Goal: Task Accomplishment & Management: Manage account settings

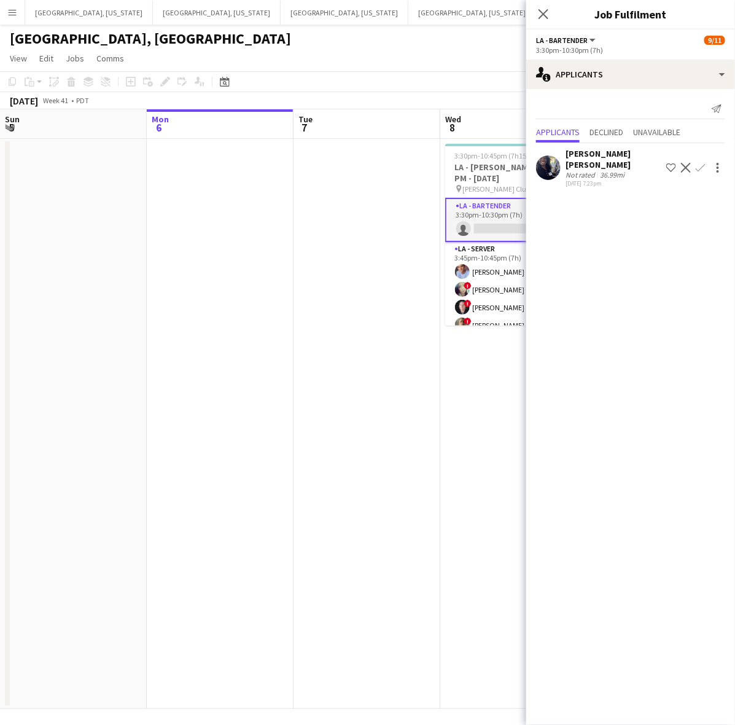
scroll to position [0, 388]
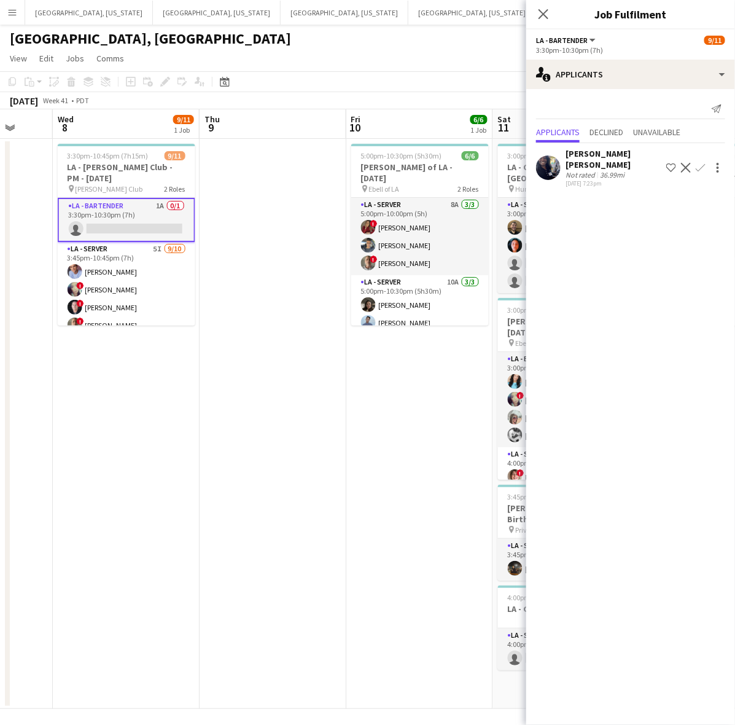
click at [120, 213] on app-card-role "LA - Bartender 1A 0/1 3:30pm-10:30pm (7h) single-neutral-actions" at bounding box center [127, 220] width 138 height 44
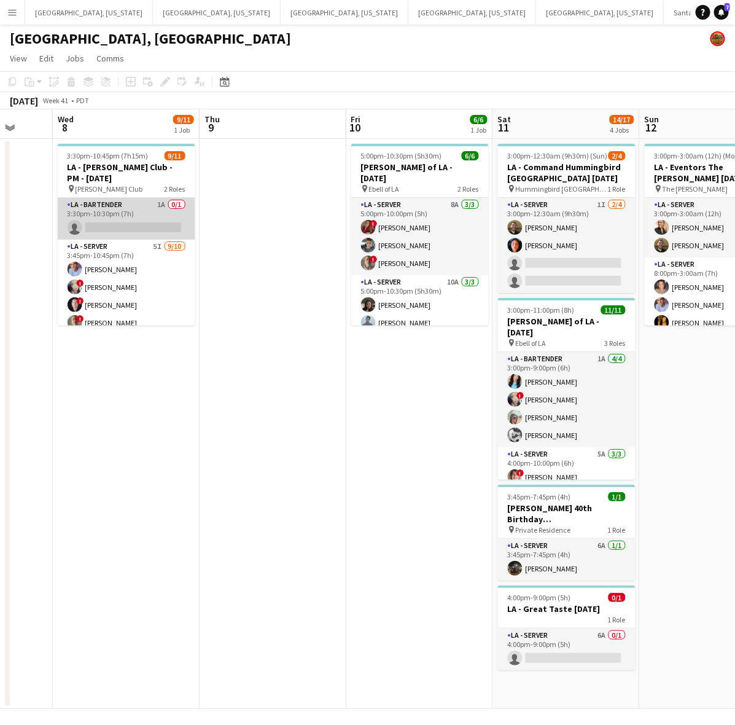
click at [143, 216] on app-card-role "LA - Bartender 1A 0/1 3:30pm-10:30pm (7h) single-neutral-actions" at bounding box center [127, 219] width 138 height 42
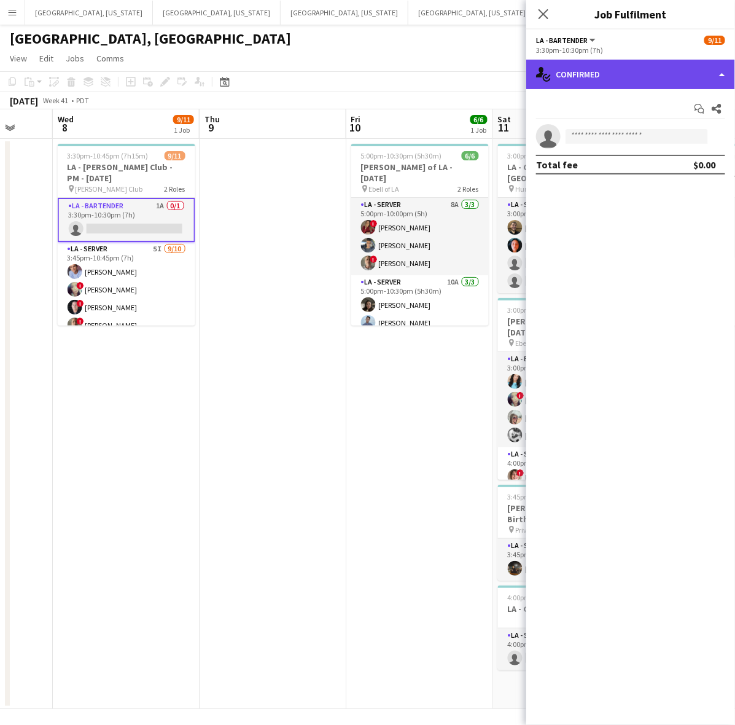
drag, startPoint x: 596, startPoint y: 69, endPoint x: 606, endPoint y: 72, distance: 9.7
click at [599, 69] on div "single-neutral-actions-check-2 Confirmed" at bounding box center [630, 74] width 209 height 29
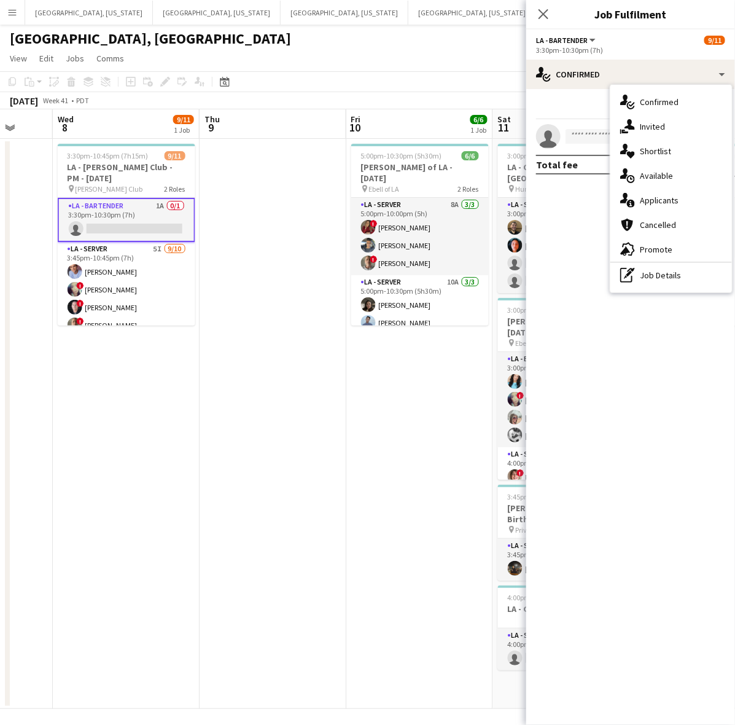
click at [684, 127] on div "single-neutral-actions-share-1 Invited" at bounding box center [671, 126] width 122 height 25
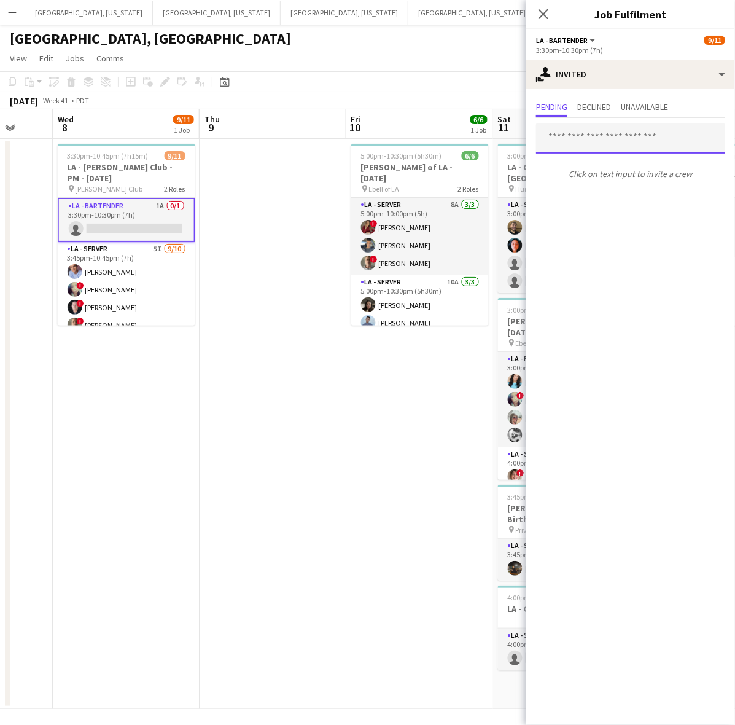
click at [603, 138] on input "text" at bounding box center [630, 138] width 189 height 31
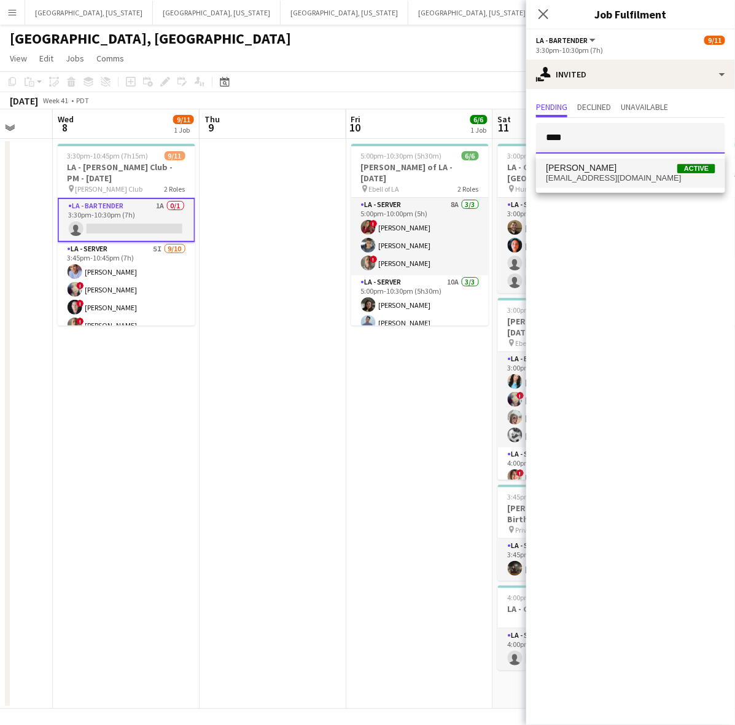
type input "****"
click at [613, 166] on span "[PERSON_NAME] Active" at bounding box center [631, 168] width 170 height 10
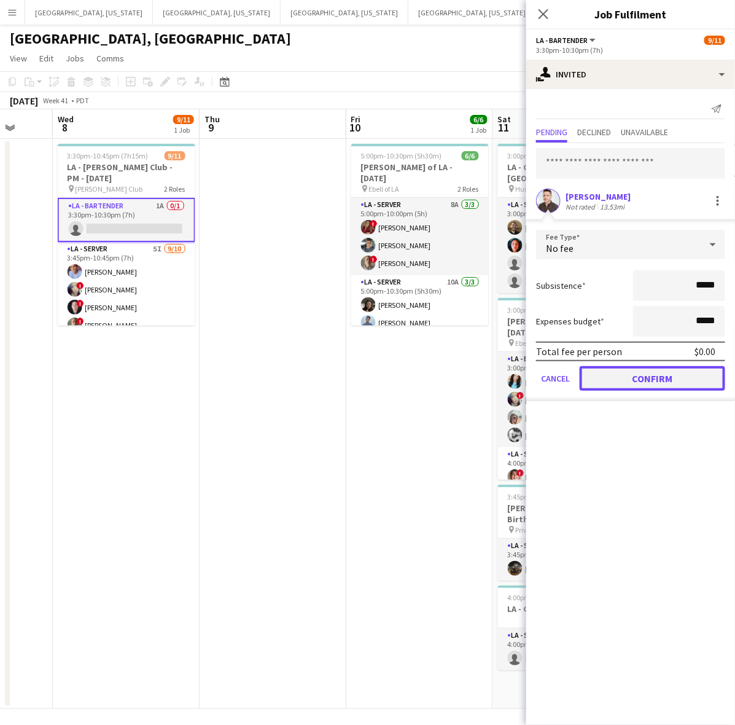
click at [654, 381] on button "Confirm" at bounding box center [653, 378] width 146 height 25
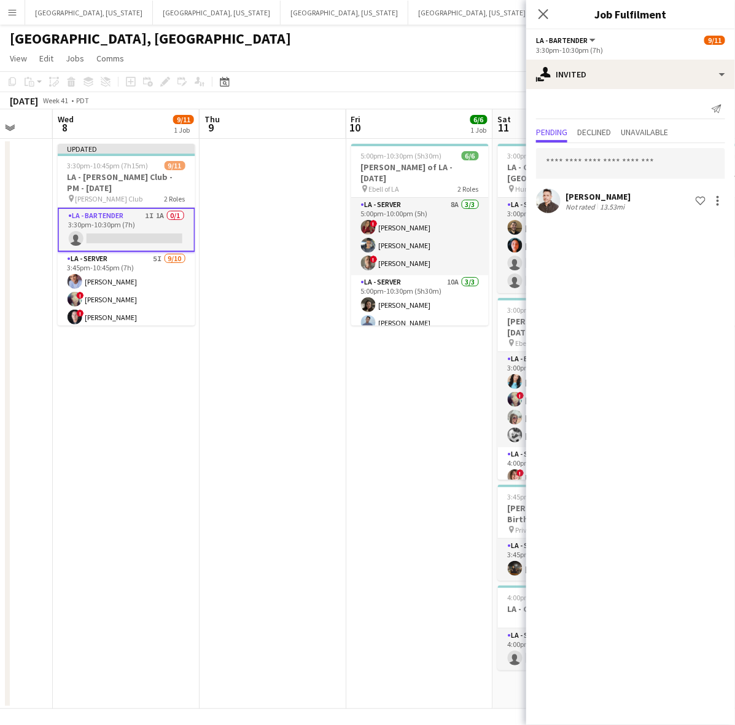
click at [451, 434] on app-date-cell "5:00pm-10:30pm (5h30m) 6/6 [PERSON_NAME] of LA - [DATE] pin Ebell of LA 2 Roles…" at bounding box center [419, 424] width 147 height 570
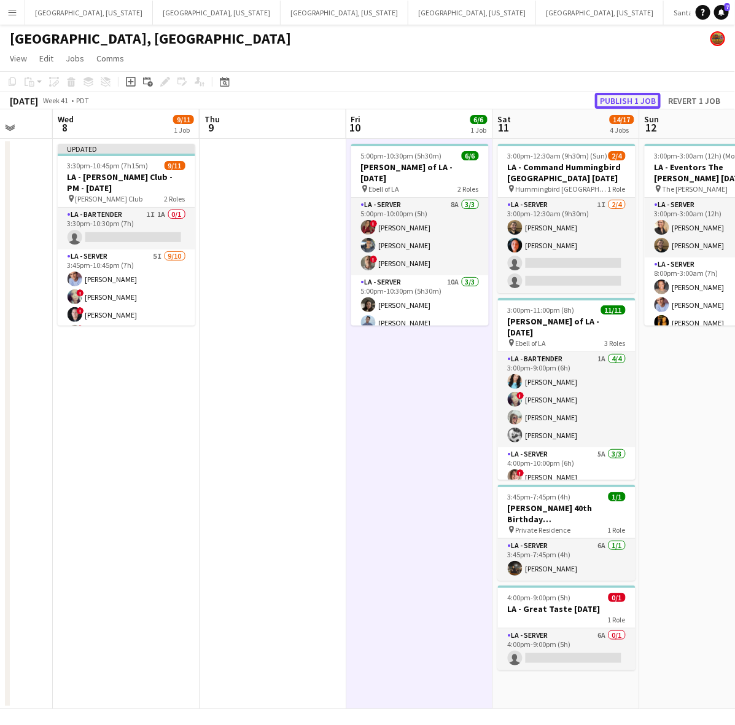
click at [639, 96] on button "Publish 1 job" at bounding box center [628, 101] width 66 height 16
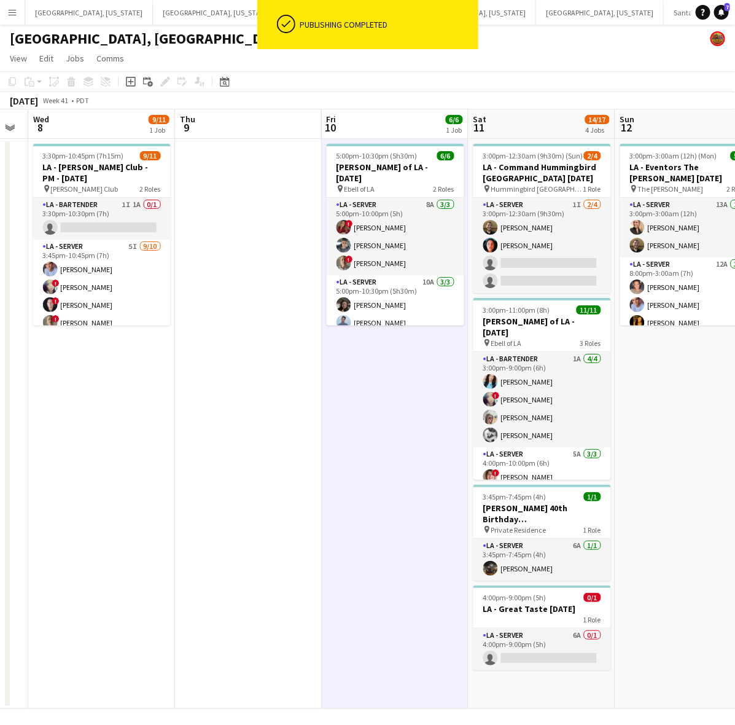
scroll to position [0, 419]
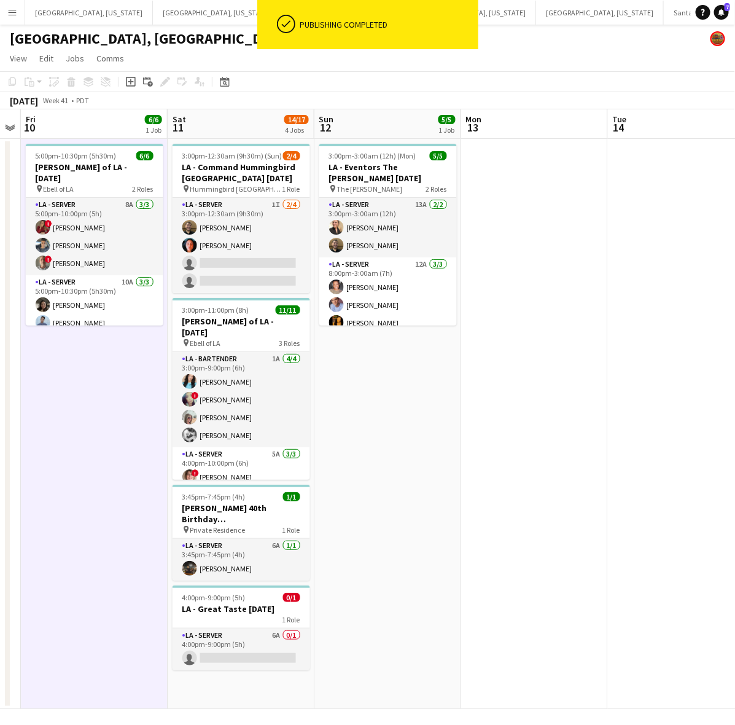
drag, startPoint x: 443, startPoint y: 396, endPoint x: 120, endPoint y: 483, distance: 334.5
click at [120, 483] on app-calendar-viewport "Tue 7 Wed 8 9/11 1 Job Thu 9 Fri 10 6/6 1 Job Sat 11 14/17 4 Jobs Sun 12 5/5 1 …" at bounding box center [367, 408] width 735 height 599
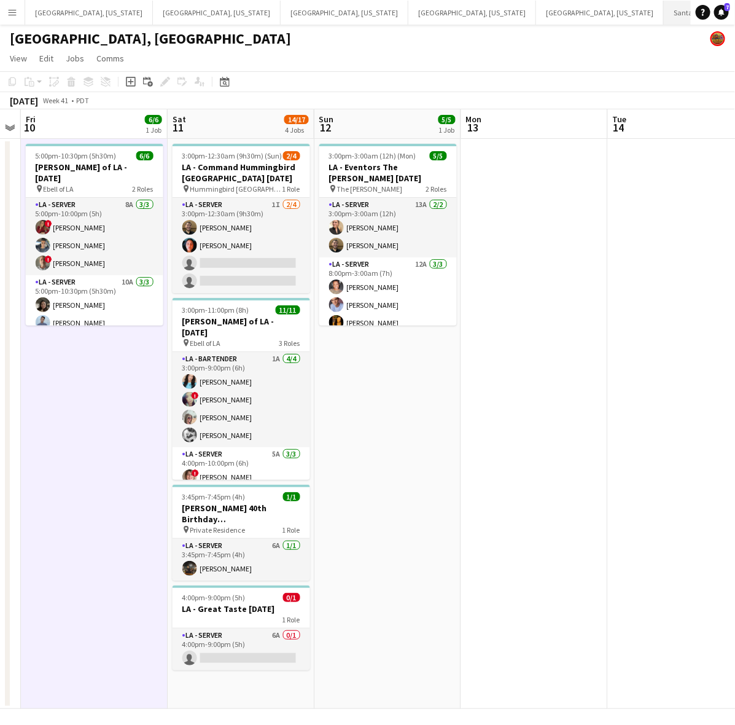
click at [664, 10] on button "Santa [PERSON_NAME] Close" at bounding box center [710, 13] width 93 height 24
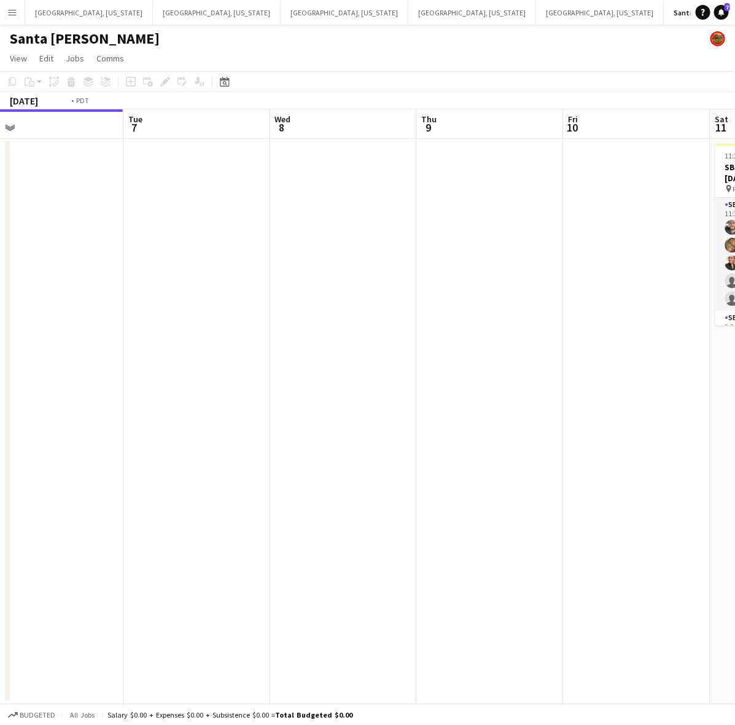
scroll to position [0, 412]
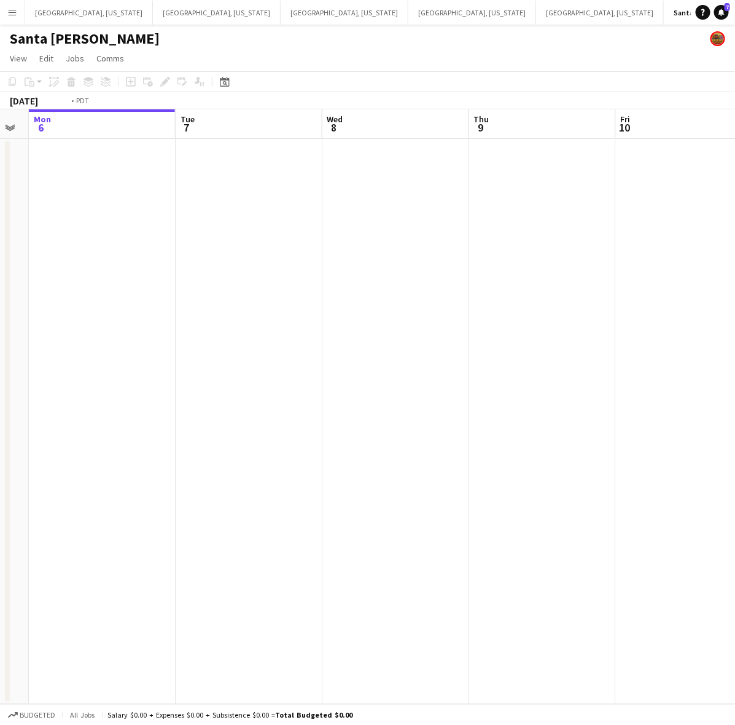
drag, startPoint x: 578, startPoint y: 247, endPoint x: 166, endPoint y: 343, distance: 423.1
click at [166, 343] on app-calendar-viewport "Fri 3 Sat 4 Sun 5 Mon 6 Tue 7 Wed 8 Thu 9 Fri 10 Sat 11 6/14 1 Job Sun 12 11:30…" at bounding box center [367, 406] width 735 height 595
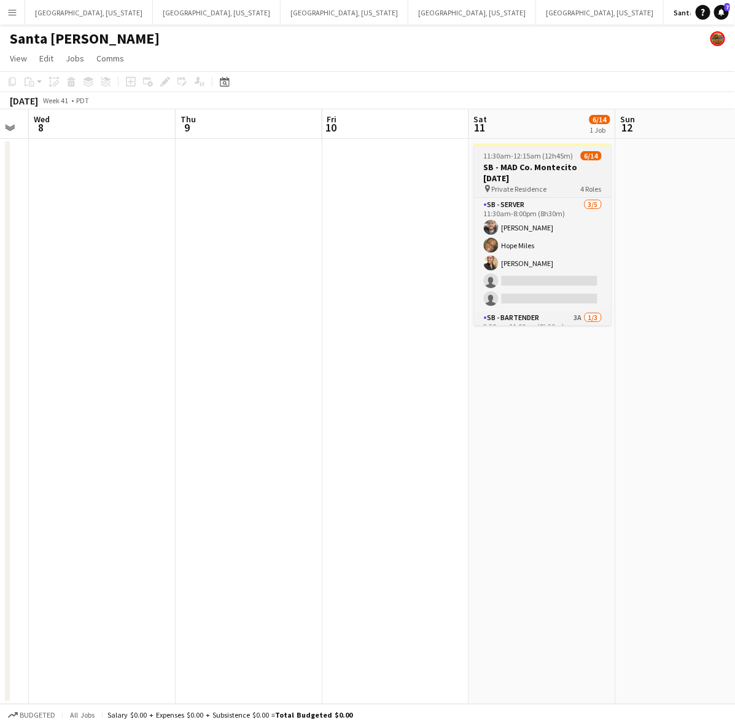
click at [520, 171] on h3 "SB - MAD Co. Montecito [DATE]" at bounding box center [543, 173] width 138 height 22
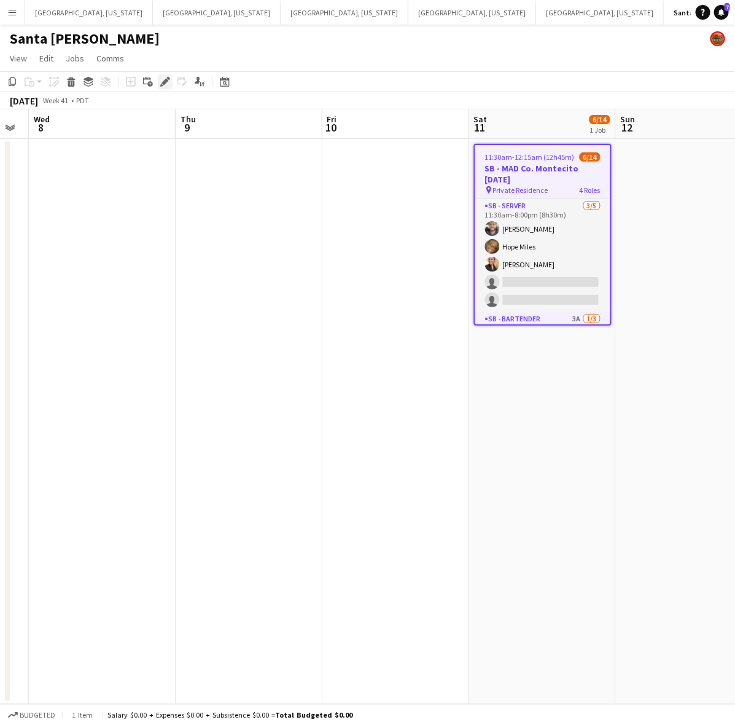
click at [164, 84] on icon at bounding box center [165, 82] width 7 height 7
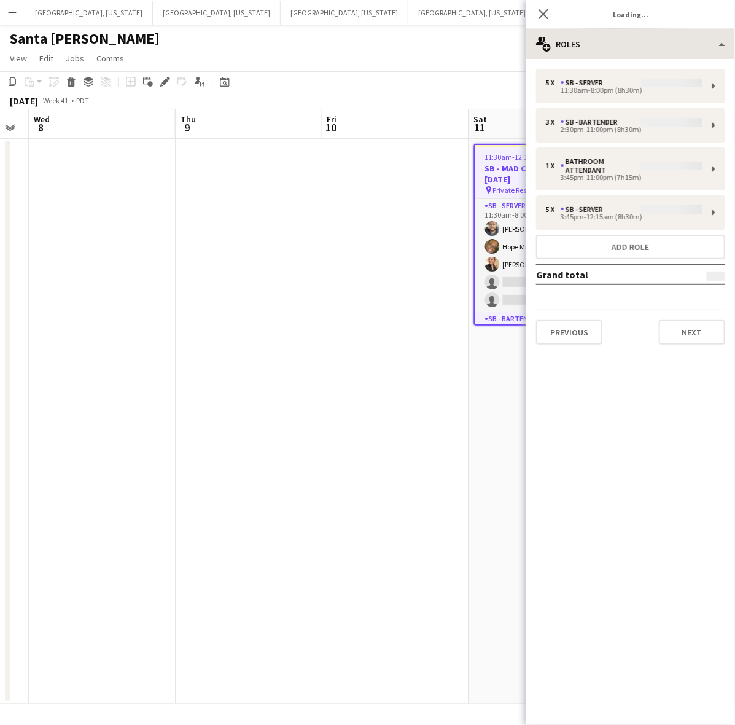
type input "**********"
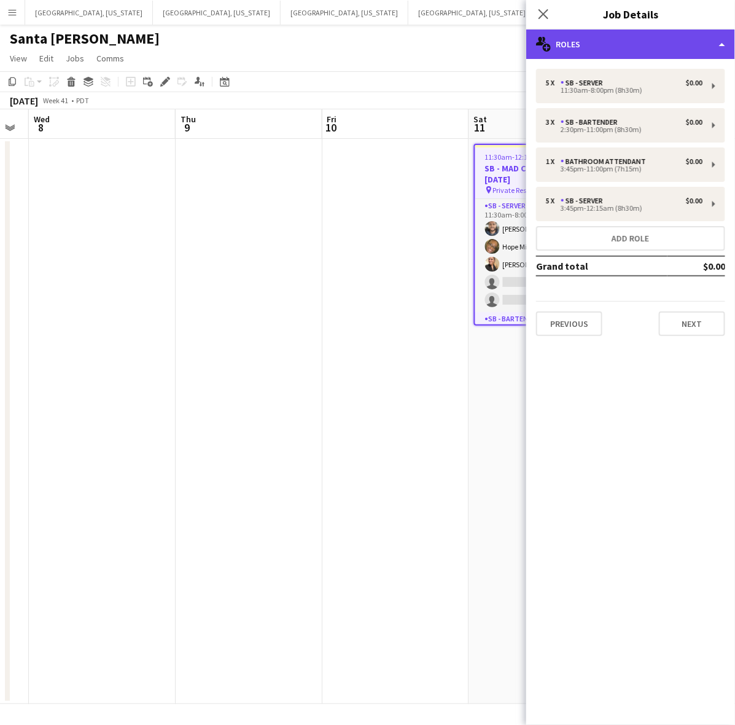
click at [674, 38] on div "multiple-users-add Roles" at bounding box center [630, 43] width 209 height 29
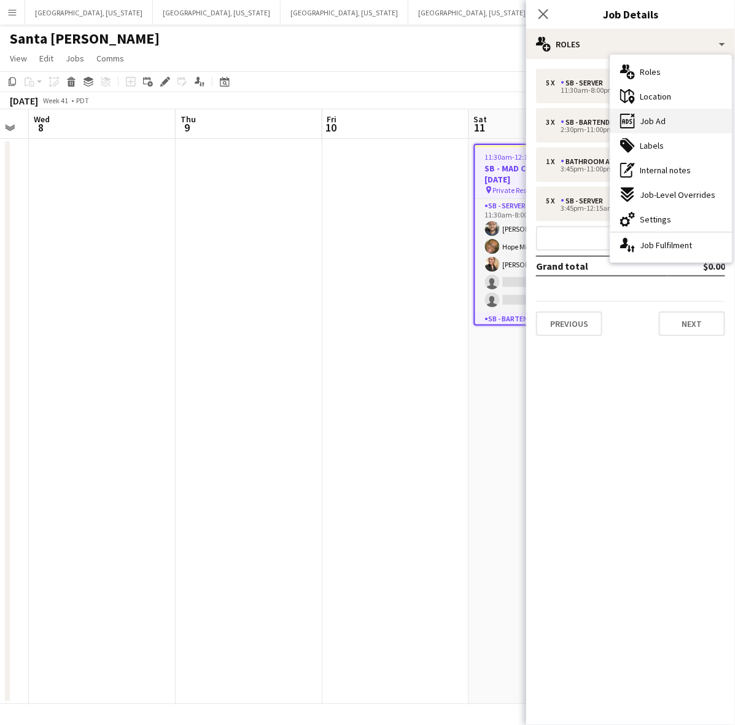
click at [668, 118] on div "ads-window Job Ad" at bounding box center [671, 121] width 122 height 25
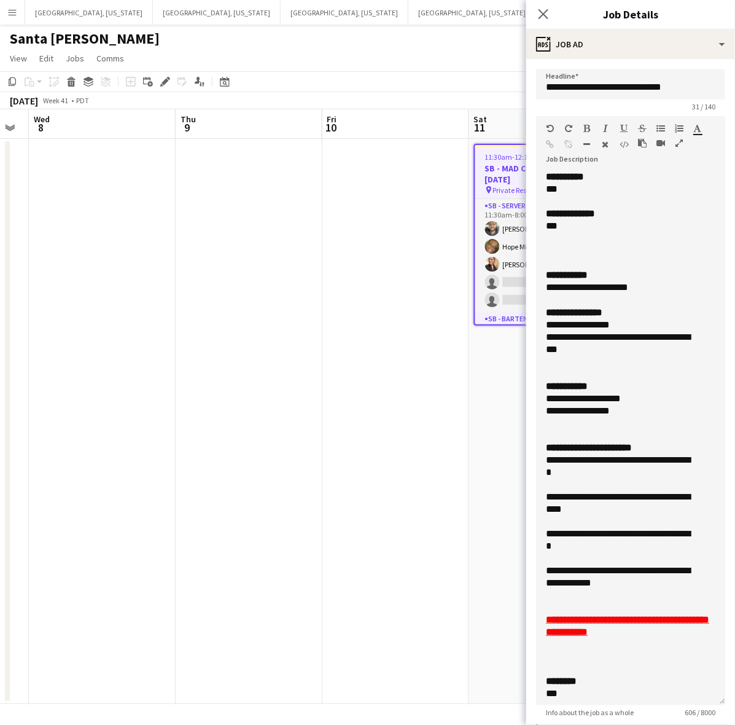
drag, startPoint x: 722, startPoint y: 235, endPoint x: 722, endPoint y: 701, distance: 466.8
click at [724, 703] on mat-expansion-panel "**********" at bounding box center [630, 392] width 209 height 666
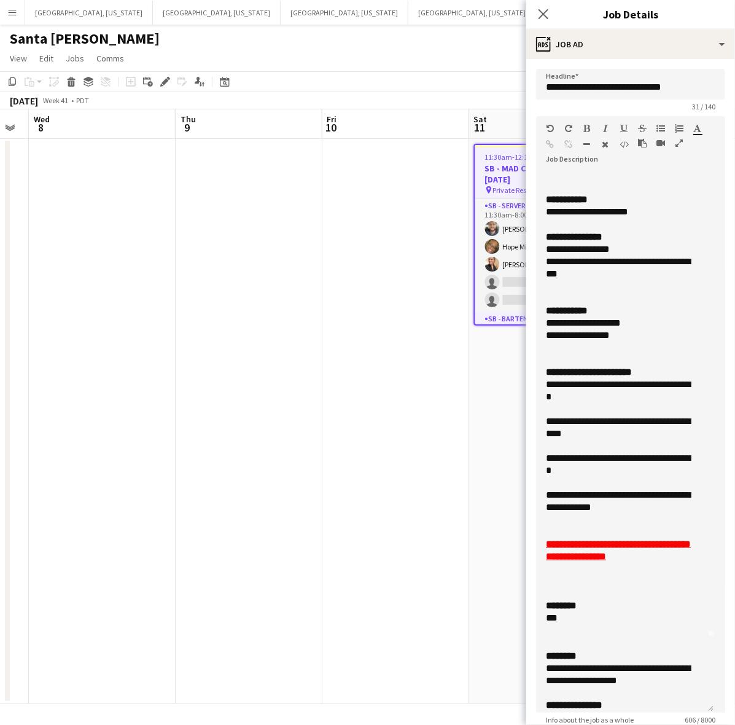
scroll to position [19, 0]
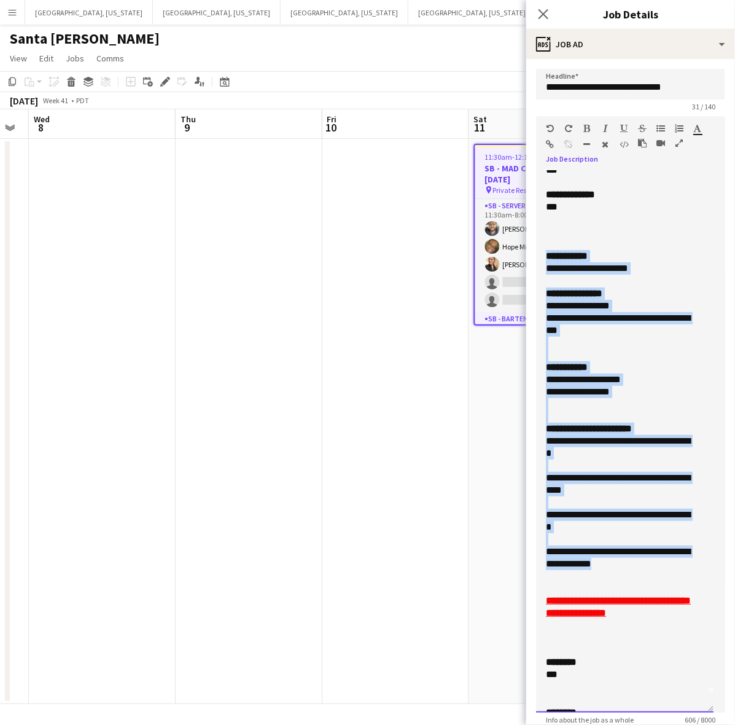
drag, startPoint x: 547, startPoint y: 252, endPoint x: 673, endPoint y: 565, distance: 337.2
click at [673, 565] on div "**********" at bounding box center [624, 442] width 177 height 542
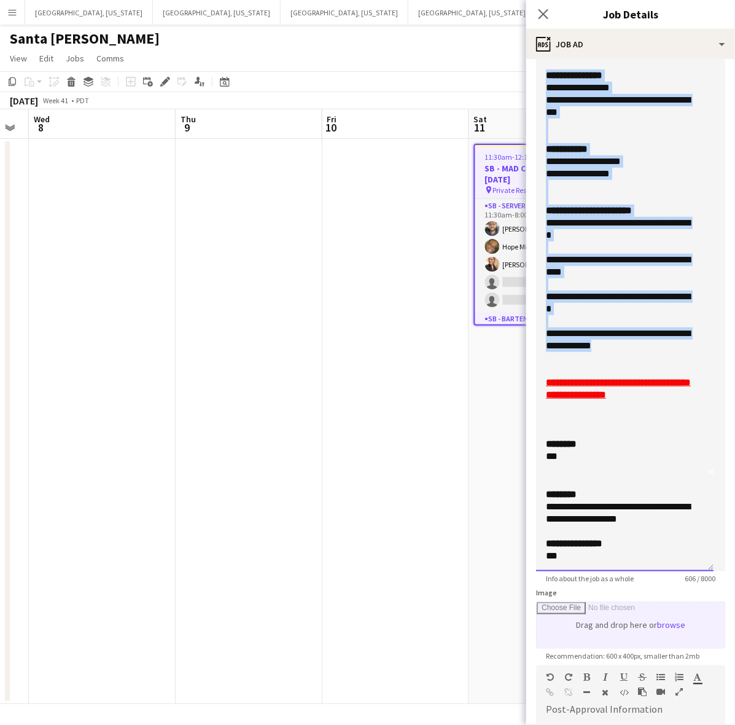
scroll to position [154, 0]
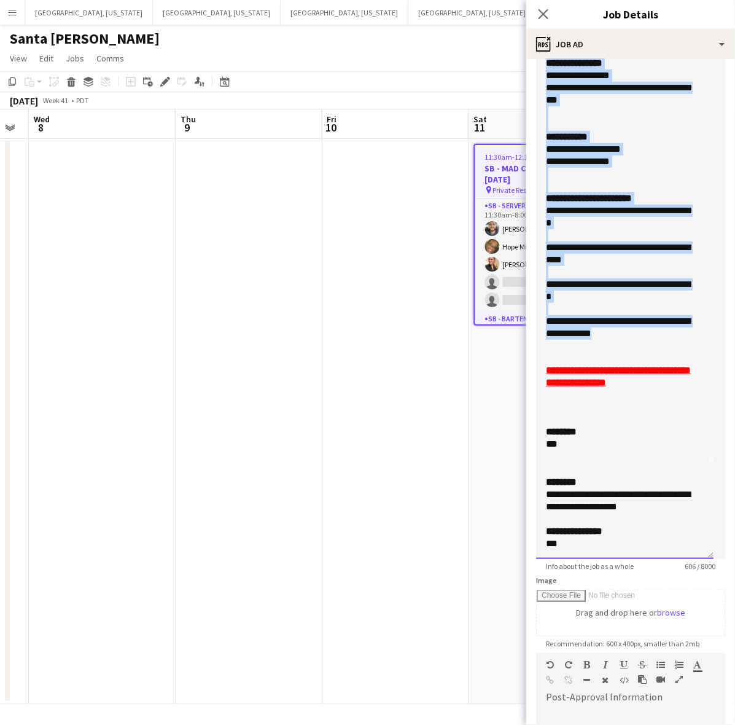
copy div "**********"
click at [306, 284] on app-date-cell at bounding box center [249, 421] width 147 height 565
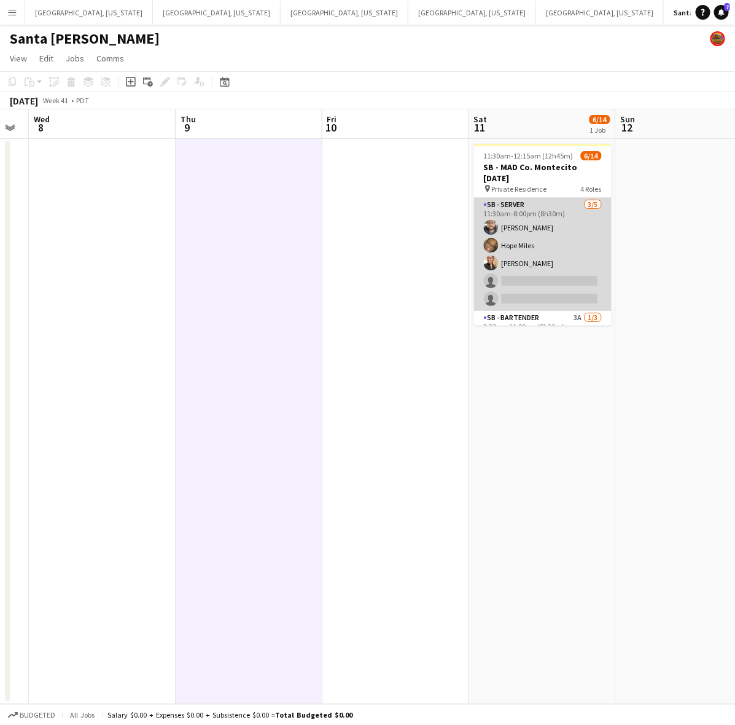
scroll to position [218, 0]
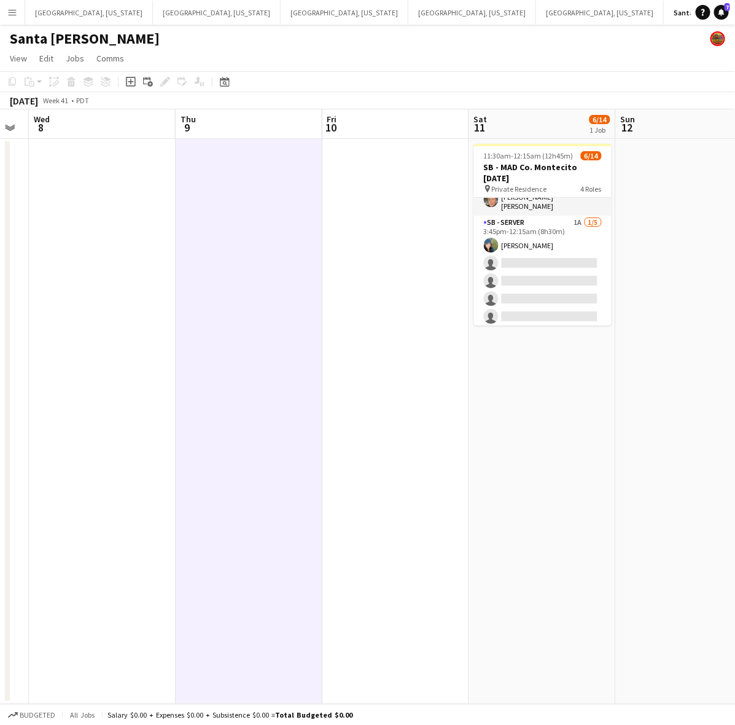
drag, startPoint x: 505, startPoint y: 11, endPoint x: 505, endPoint y: 17, distance: 6.2
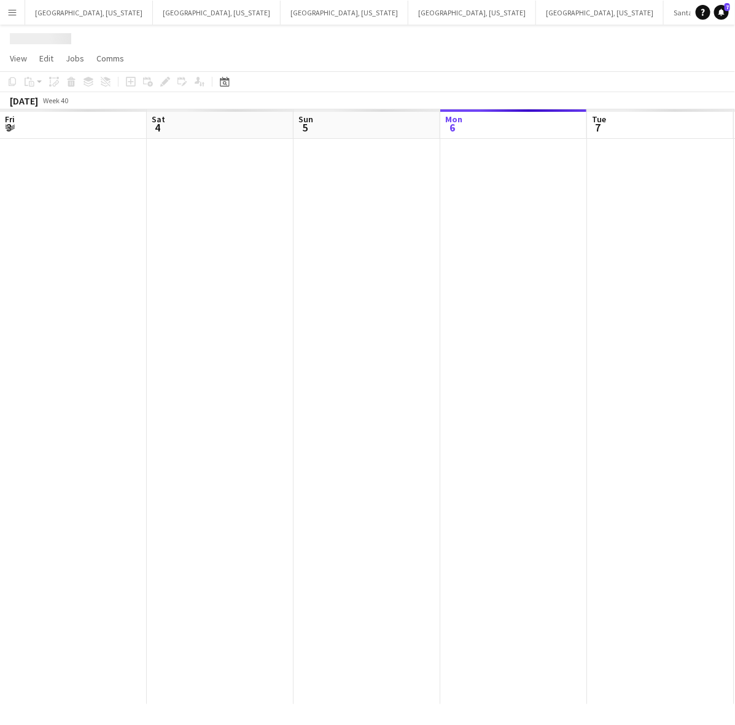
scroll to position [0, 293]
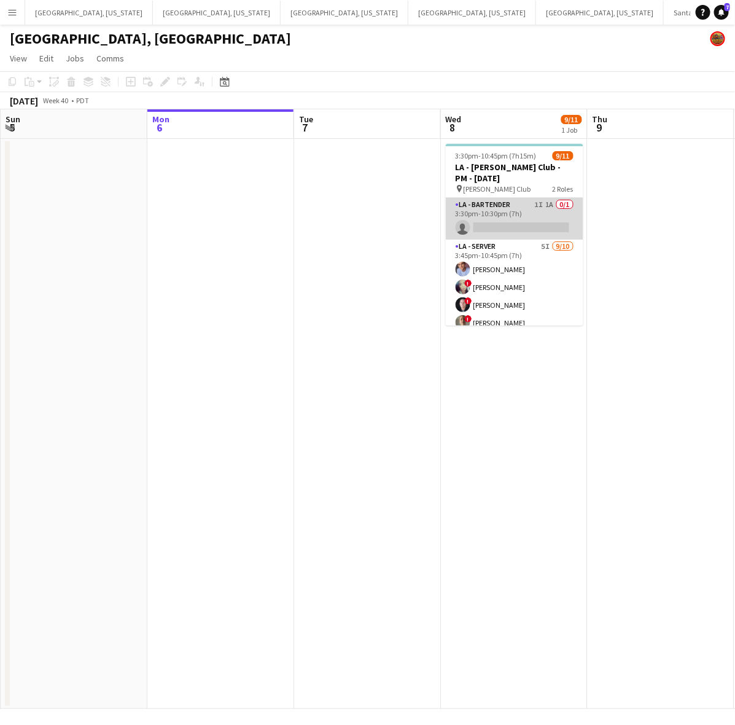
drag, startPoint x: 464, startPoint y: 206, endPoint x: 476, endPoint y: 200, distance: 13.5
click at [464, 206] on app-card-role "LA - Bartender 1I 1A 0/1 3:30pm-10:30pm (7h) single-neutral-actions" at bounding box center [515, 219] width 138 height 42
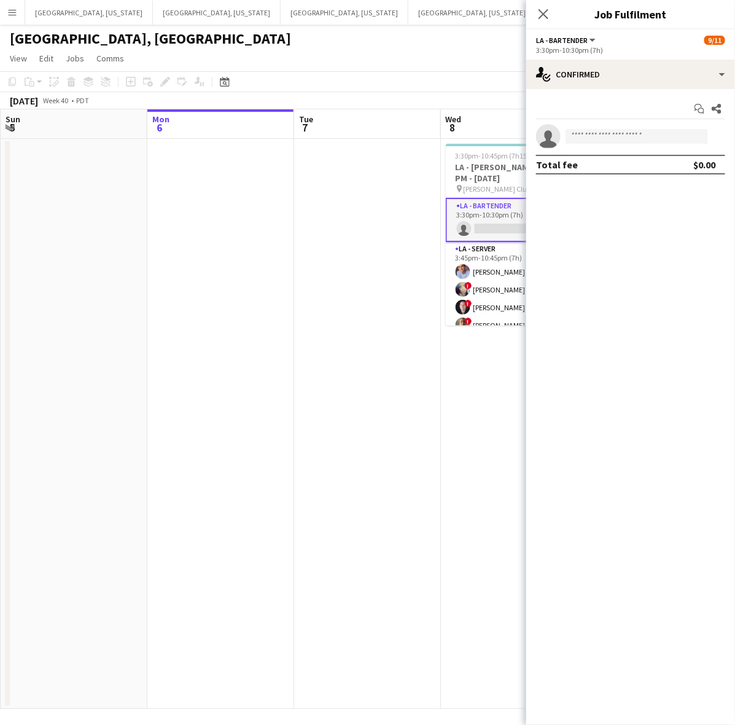
scroll to position [0, 292]
click at [537, 13] on icon "Close pop-in" at bounding box center [543, 14] width 12 height 12
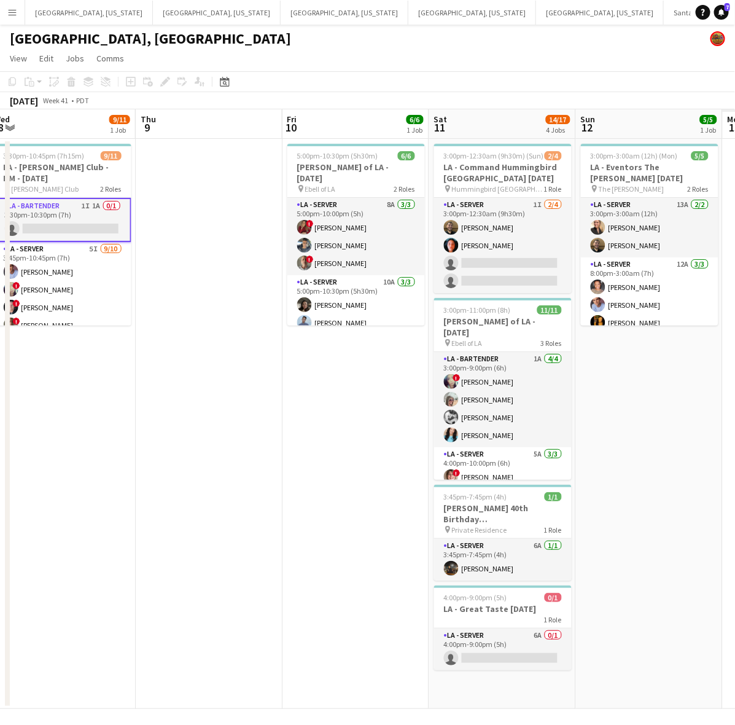
scroll to position [0, 462]
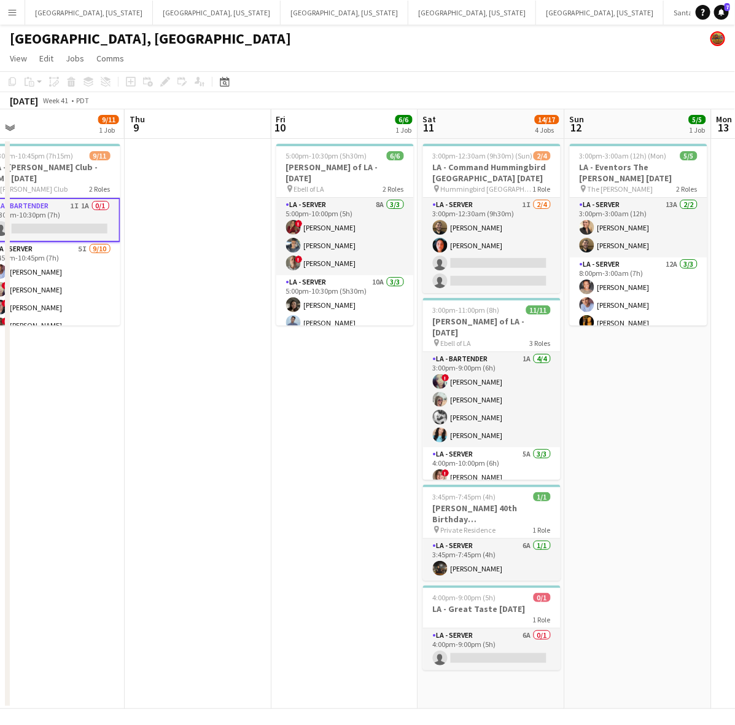
drag, startPoint x: 692, startPoint y: 315, endPoint x: 253, endPoint y: 427, distance: 453.1
click at [253, 427] on app-calendar-viewport "Sun 5 Mon 6 Tue 7 Wed 8 9/11 1 Job Thu 9 Fri 10 6/6 1 Job Sat 11 14/17 4 Jobs S…" at bounding box center [367, 408] width 735 height 599
